Goal: Task Accomplishment & Management: Use online tool/utility

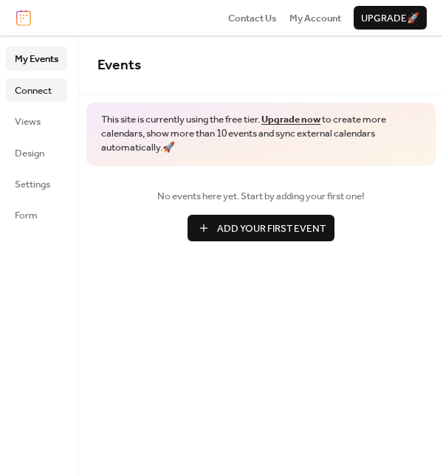
click at [49, 92] on span "Connect" at bounding box center [33, 90] width 37 height 15
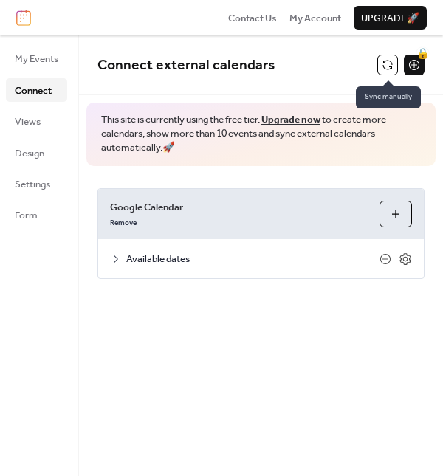
click at [388, 67] on button at bounding box center [387, 65] width 21 height 21
